Goal: Transaction & Acquisition: Purchase product/service

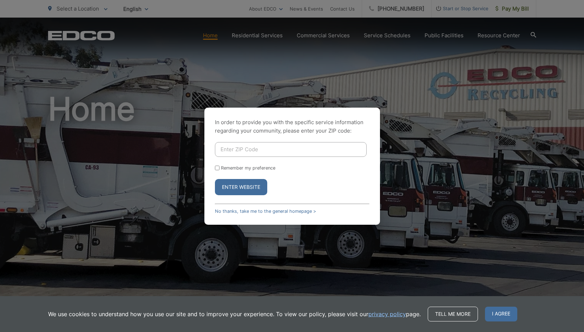
click at [250, 154] on input "Enter ZIP Code" at bounding box center [291, 149] width 152 height 15
type input "92024"
click at [244, 188] on button "Enter Website" at bounding box center [241, 187] width 52 height 16
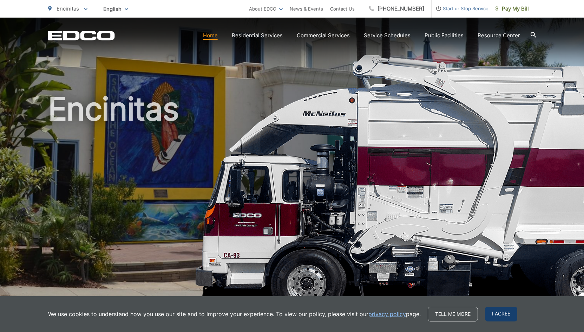
click at [493, 311] on span "I agree" at bounding box center [501, 313] width 32 height 15
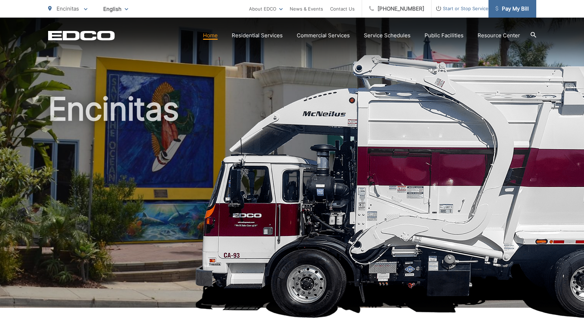
click at [513, 9] on span "Pay My Bill" at bounding box center [512, 9] width 33 height 8
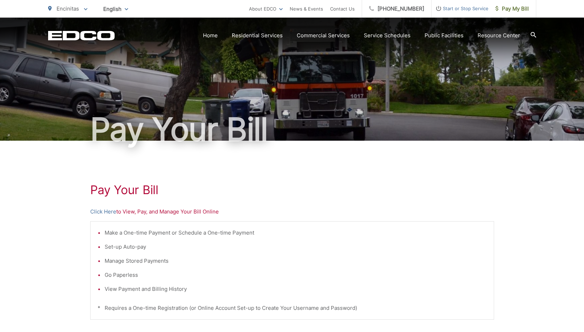
scroll to position [147, 0]
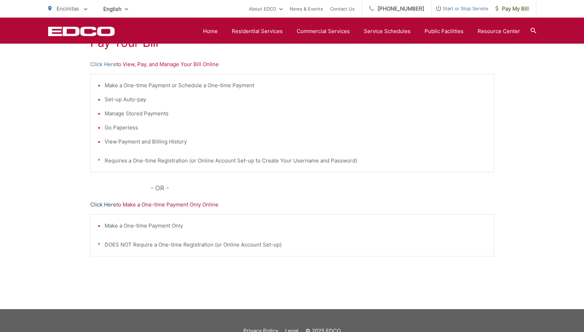
click at [102, 205] on link "Click Here" at bounding box center [103, 204] width 26 height 8
